Goal: Transaction & Acquisition: Subscribe to service/newsletter

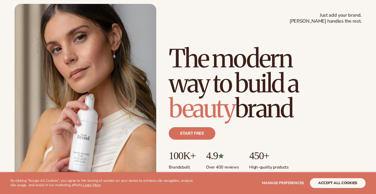
scroll to position [31, 0]
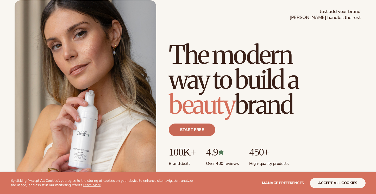
click at [186, 133] on link "Start free" at bounding box center [192, 130] width 47 height 13
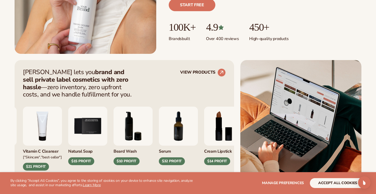
scroll to position [167, 0]
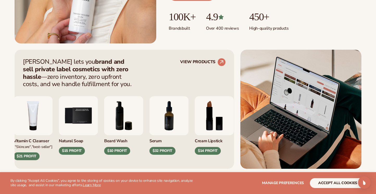
click at [170, 117] on img "7 / 9" at bounding box center [169, 115] width 39 height 39
click at [161, 149] on div "$32 PROFIT" at bounding box center [163, 151] width 26 height 8
click at [161, 128] on img "7 / 9" at bounding box center [169, 115] width 39 height 39
click at [117, 150] on div "$10 PROFIT" at bounding box center [117, 151] width 26 height 8
click at [220, 63] on icon at bounding box center [222, 62] width 12 height 12
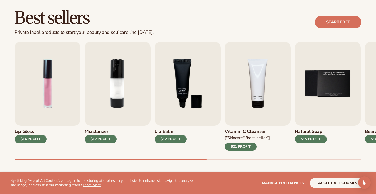
scroll to position [146, 0]
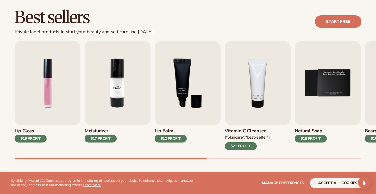
click at [114, 91] on img "2 / 9" at bounding box center [118, 83] width 66 height 84
click at [124, 66] on img "2 / 9" at bounding box center [118, 83] width 66 height 84
click at [239, 80] on img "4 / 9" at bounding box center [258, 83] width 66 height 84
click at [236, 145] on div "$21 PROFIT" at bounding box center [241, 147] width 32 height 8
click at [253, 97] on img "4 / 9" at bounding box center [258, 83] width 66 height 84
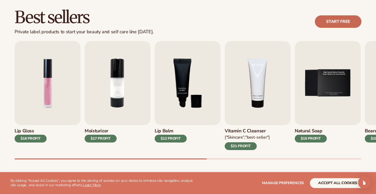
click at [323, 24] on link "Start free" at bounding box center [338, 21] width 47 height 13
